Goal: Information Seeking & Learning: Learn about a topic

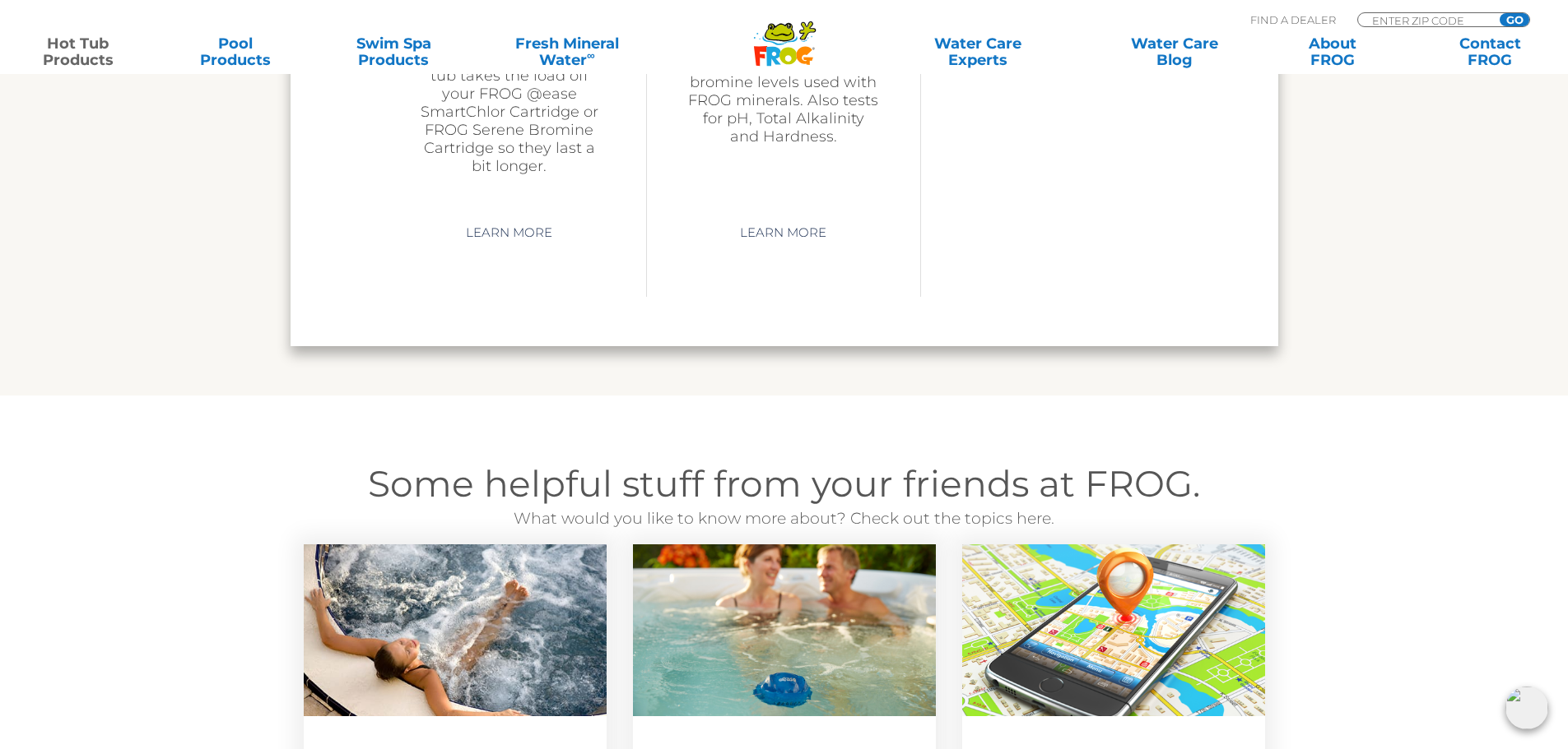
scroll to position [4441, 0]
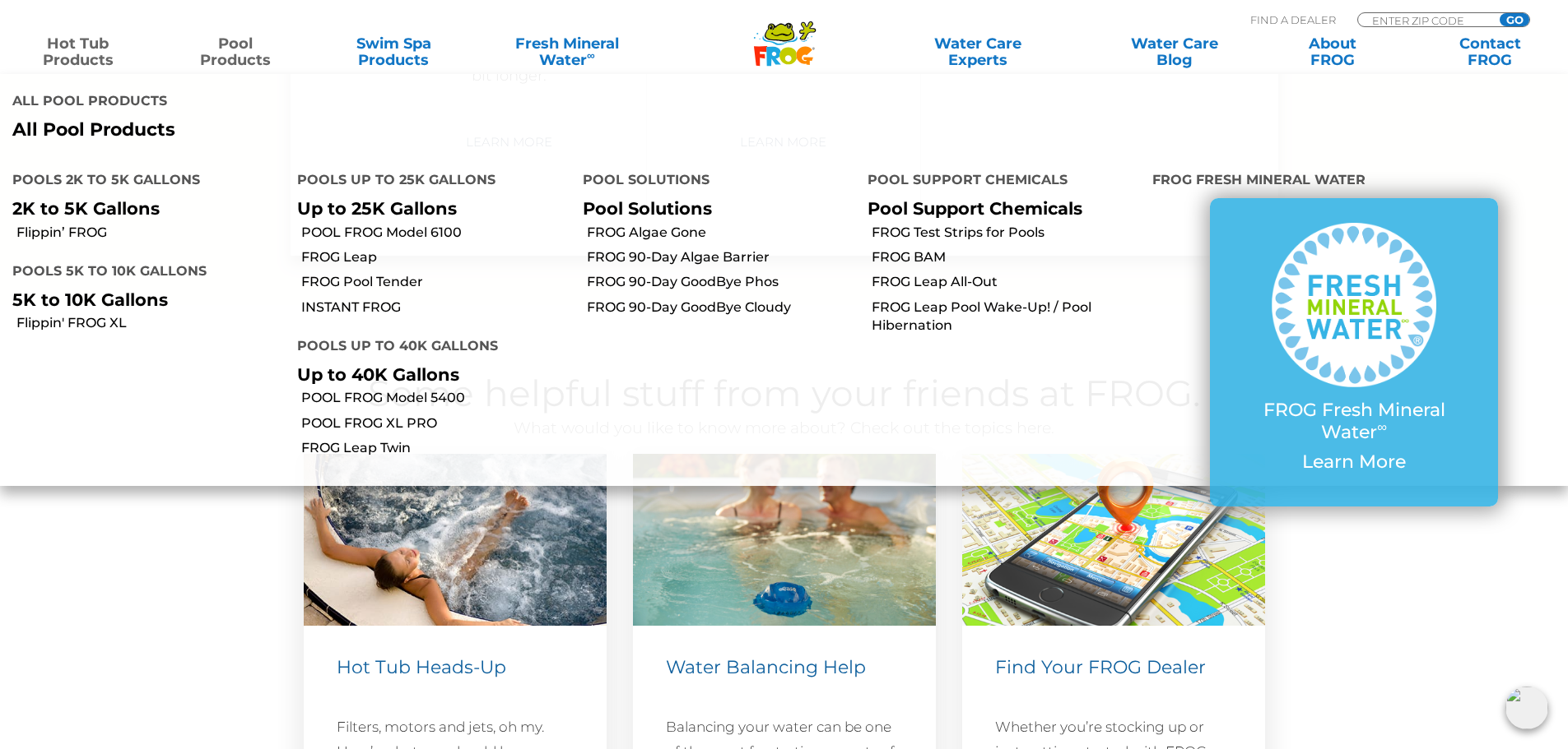
click at [238, 51] on link "Pool Products" at bounding box center [236, 52] width 122 height 33
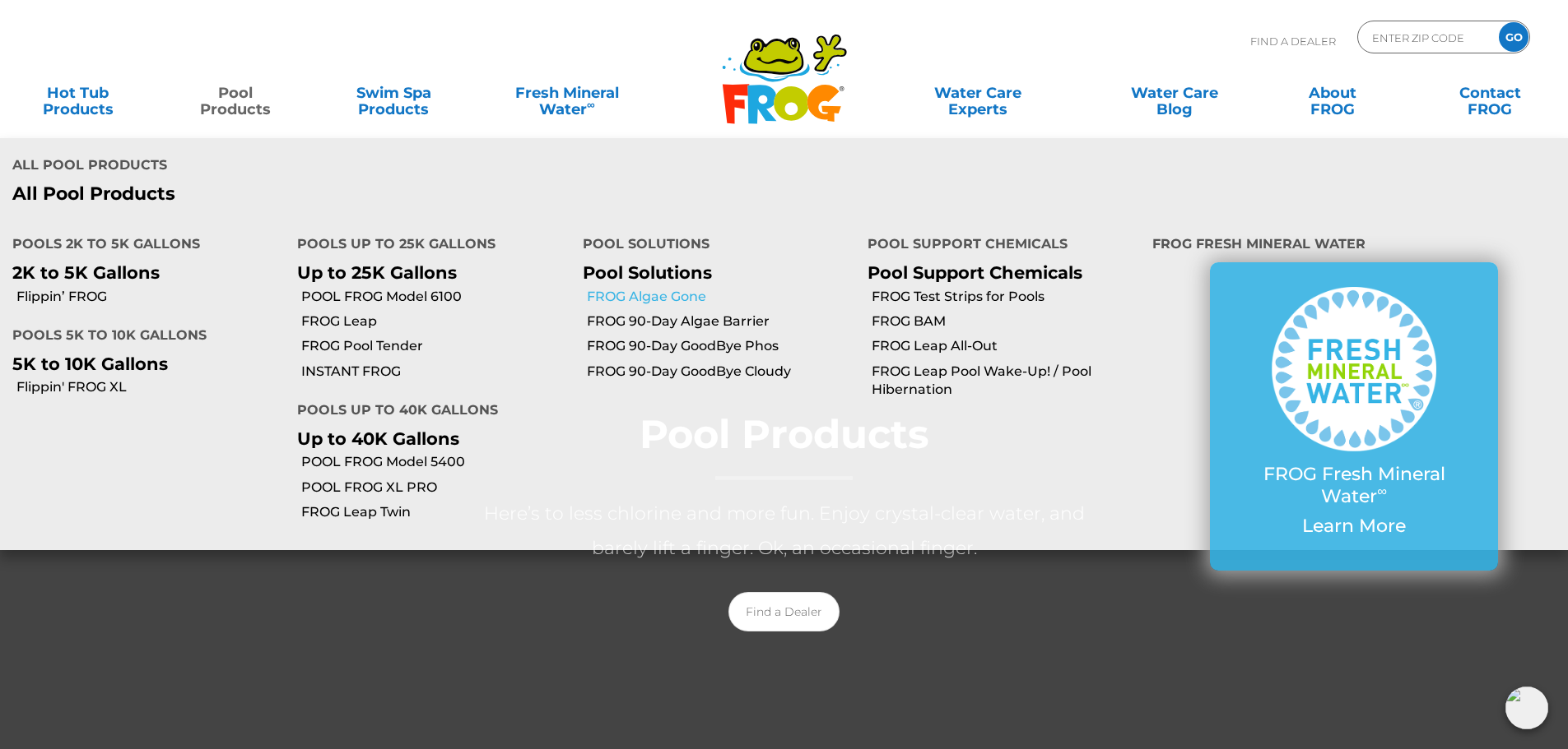
click at [674, 297] on link "FROG Algae Gone" at bounding box center [721, 297] width 268 height 18
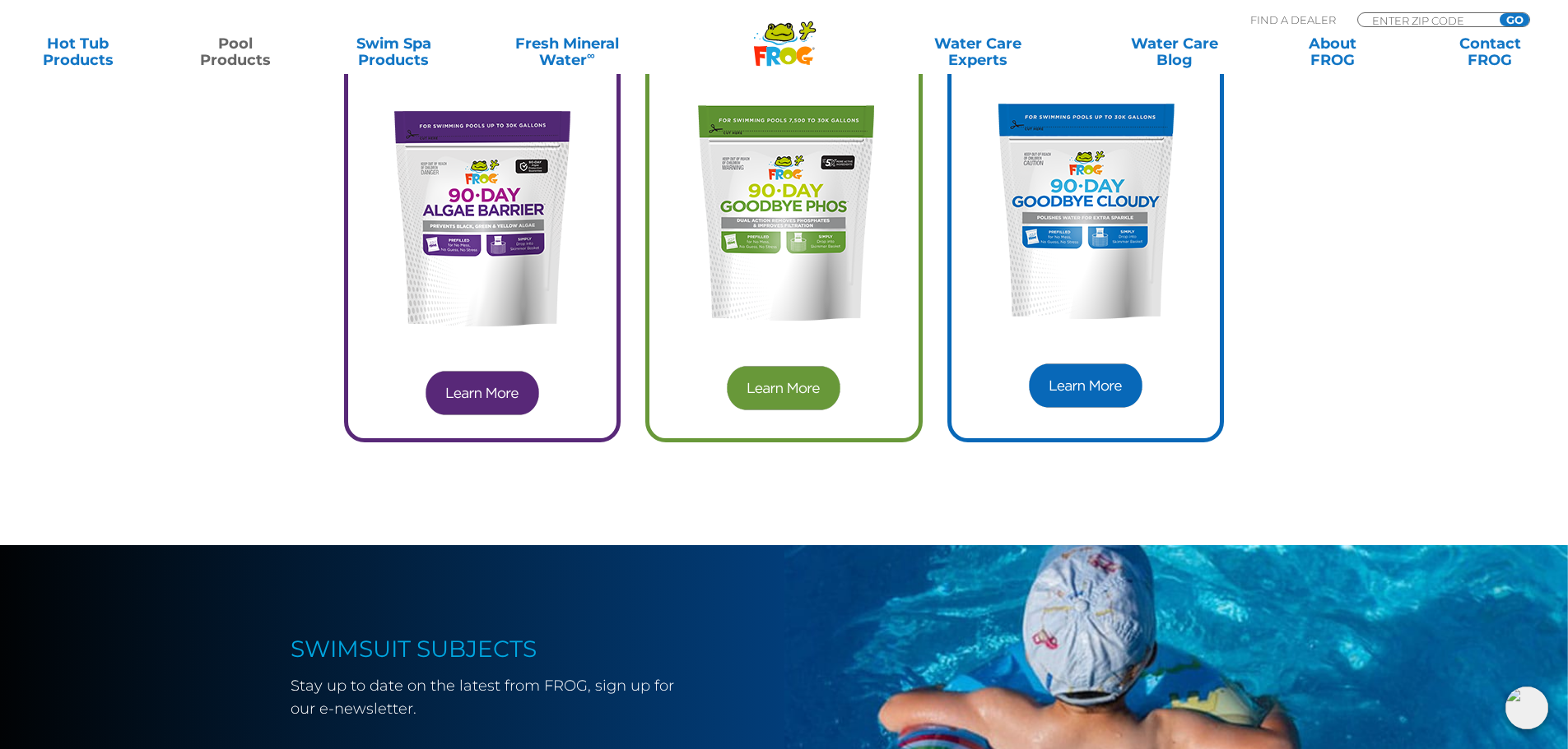
scroll to position [4688, 0]
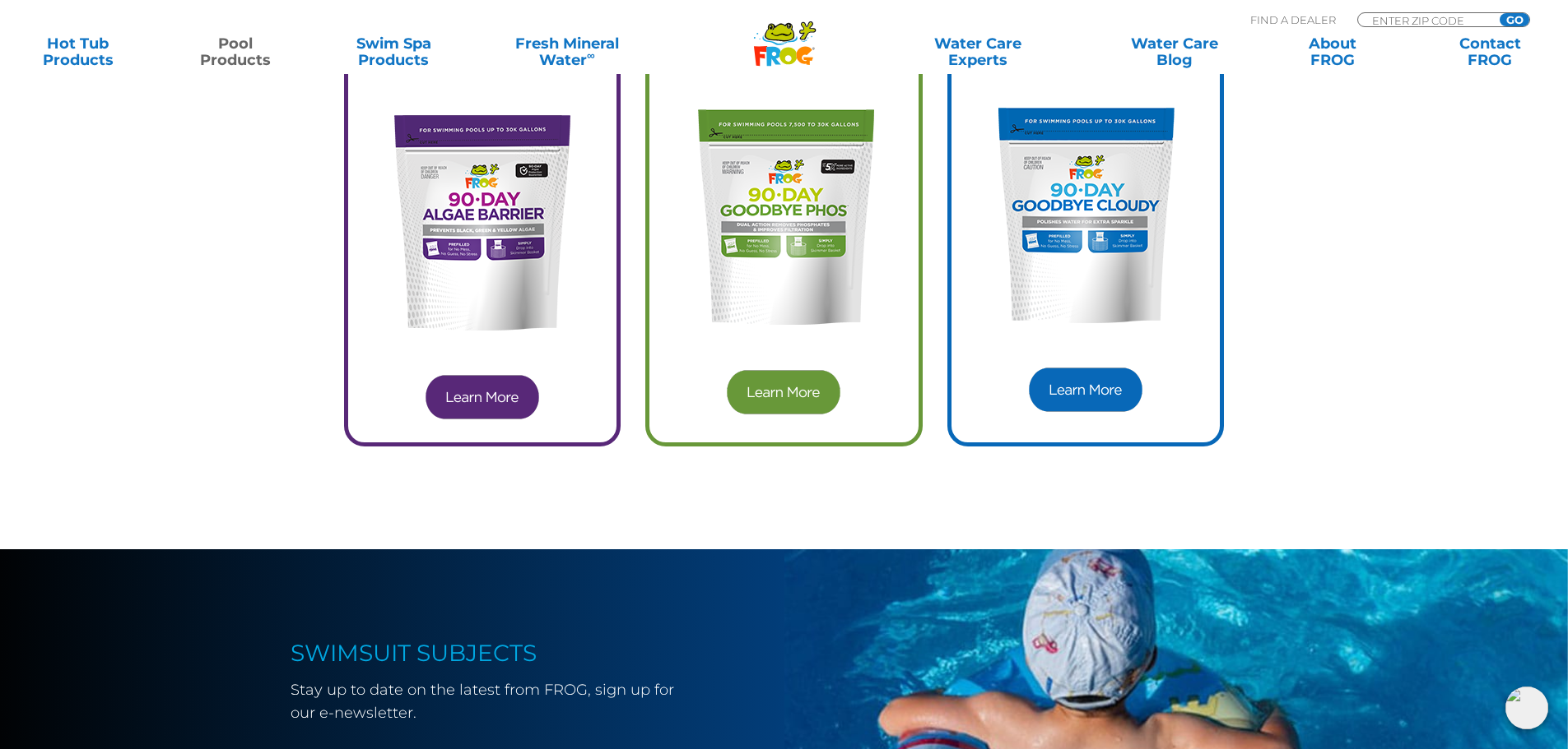
click at [784, 371] on img at bounding box center [784, 392] width 118 height 49
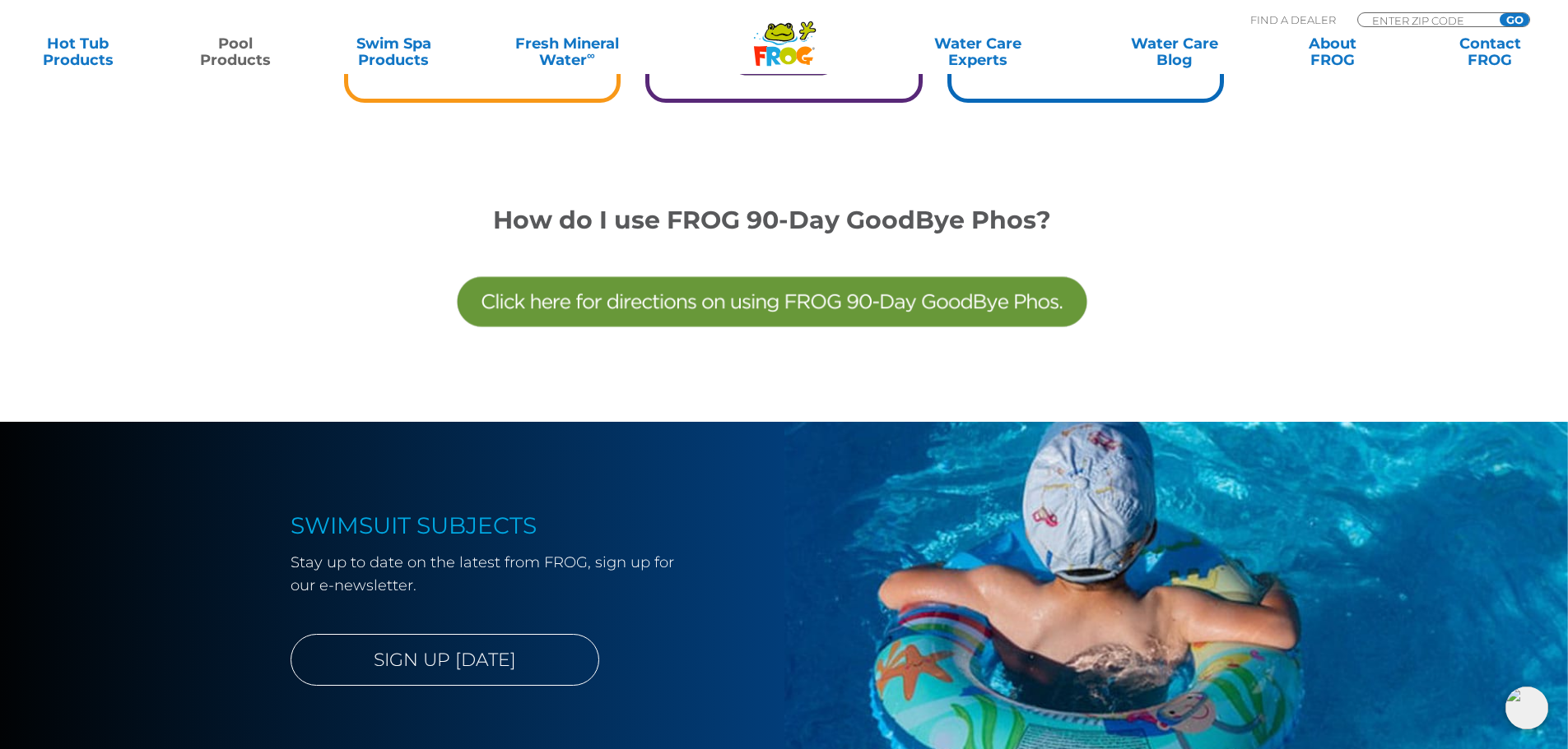
scroll to position [5017, 0]
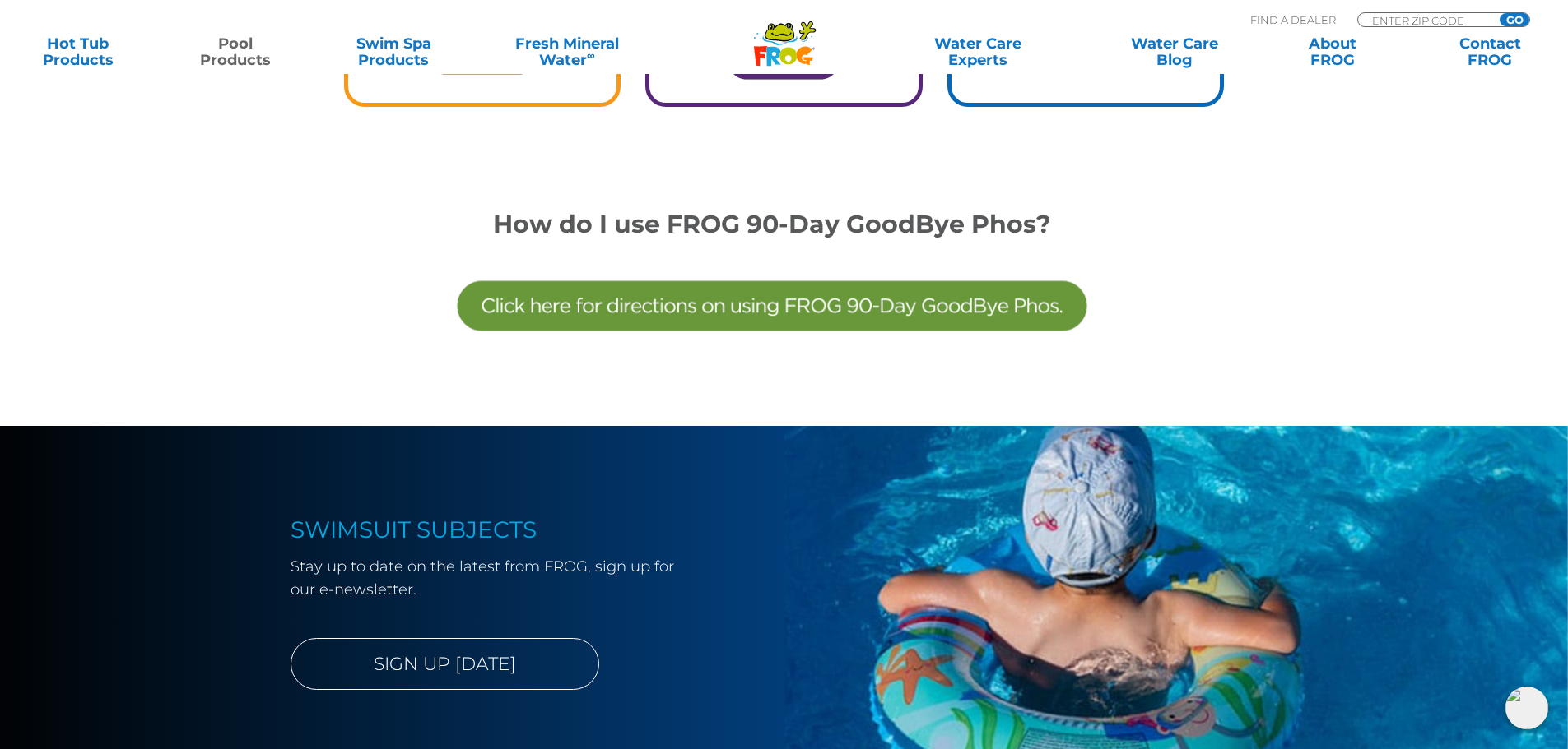
click at [705, 303] on img at bounding box center [772, 306] width 642 height 136
